Goal: Find contact information: Find contact information

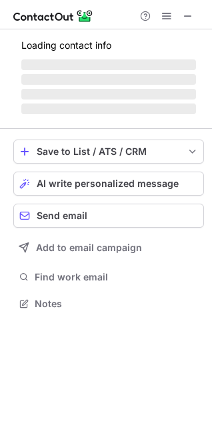
scroll to position [290, 212]
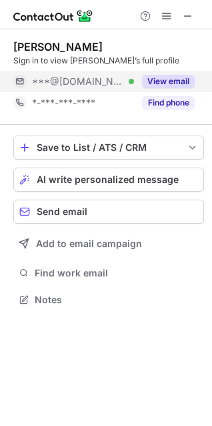
click at [176, 82] on button "View email" at bounding box center [168, 81] width 53 height 13
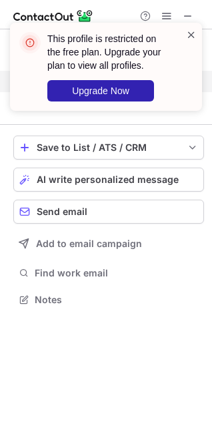
click at [192, 36] on span at bounding box center [191, 34] width 11 height 13
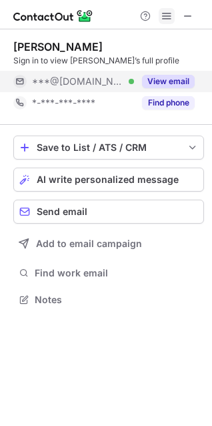
click at [172, 15] on button at bounding box center [167, 16] width 16 height 16
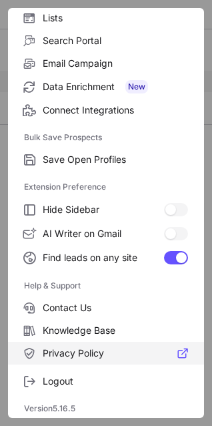
scroll to position [130, 0]
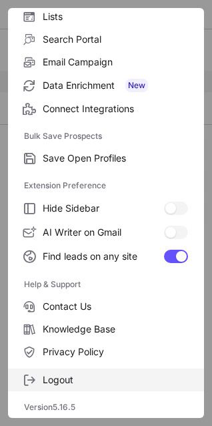
click at [99, 376] on span "Logout" at bounding box center [115, 380] width 145 height 12
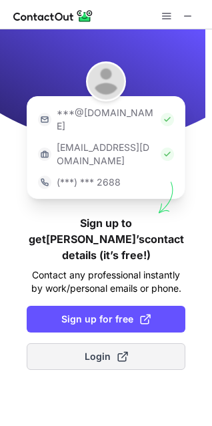
click at [135, 343] on button "Login" at bounding box center [106, 356] width 159 height 27
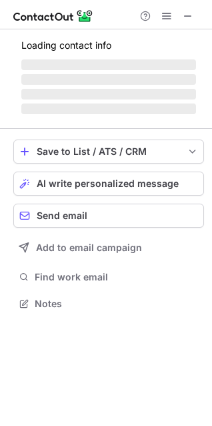
scroll to position [278, 212]
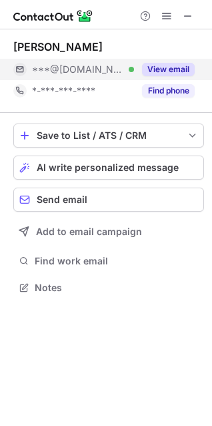
click at [180, 69] on button "View email" at bounding box center [168, 69] width 53 height 13
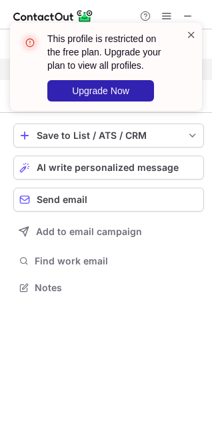
click at [188, 34] on span at bounding box center [191, 34] width 11 height 13
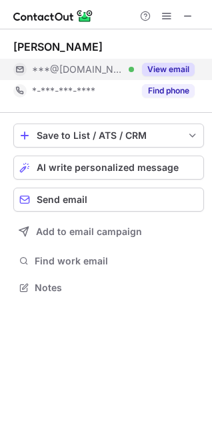
click at [170, 16] on div "This profile is restricted on the free plan. Upgrade your plan to view all prof…" at bounding box center [106, 71] width 214 height 125
click at [166, 17] on span at bounding box center [167, 16] width 11 height 11
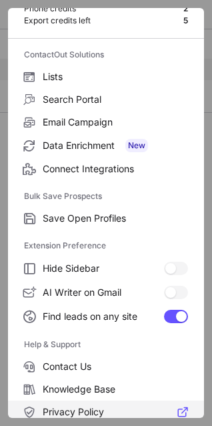
scroll to position [130, 0]
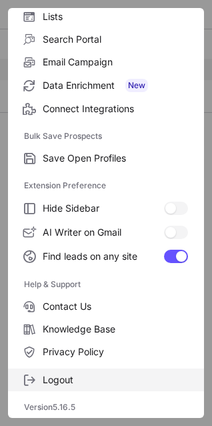
click at [51, 389] on label "Logout" at bounding box center [106, 379] width 196 height 23
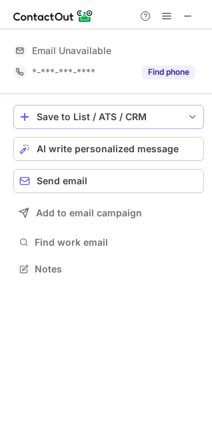
scroll to position [0, 0]
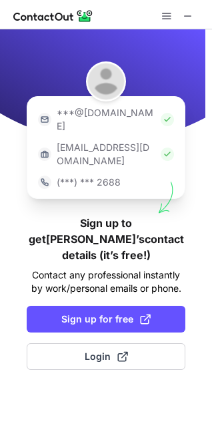
click at [144, 297] on div "***@[DOMAIN_NAME] [EMAIL_ADDRESS][DOMAIN_NAME] (***) *** 2688 Sign up to get [P…" at bounding box center [106, 227] width 212 height 396
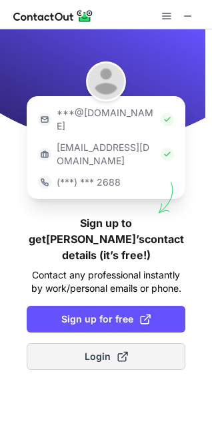
click at [140, 343] on button "Login" at bounding box center [106, 356] width 159 height 27
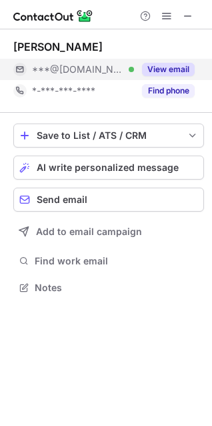
scroll to position [278, 212]
click at [176, 70] on button "View email" at bounding box center [168, 69] width 53 height 13
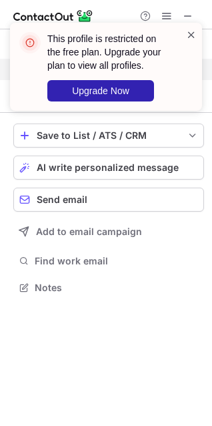
click at [194, 36] on span at bounding box center [191, 34] width 11 height 13
